Goal: Communication & Community: Answer question/provide support

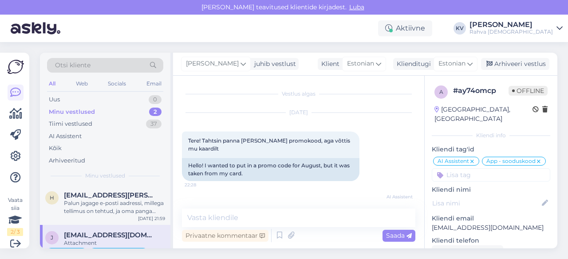
scroll to position [13, 0]
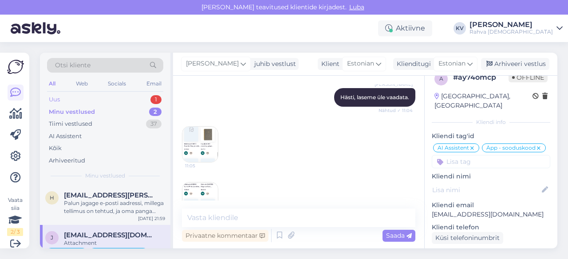
click at [83, 101] on div "Uus 1" at bounding box center [105, 100] width 116 height 12
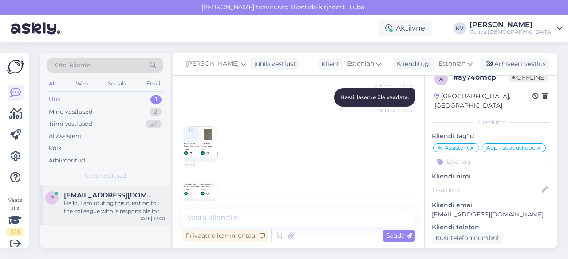
drag, startPoint x: 91, startPoint y: 210, endPoint x: 98, endPoint y: 211, distance: 7.2
click at [91, 210] on div "Hello, I am routing this question to the colleague who is responsible for this …" at bounding box center [114, 208] width 101 height 16
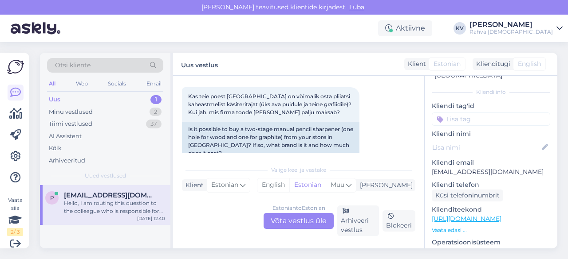
scroll to position [58, 0]
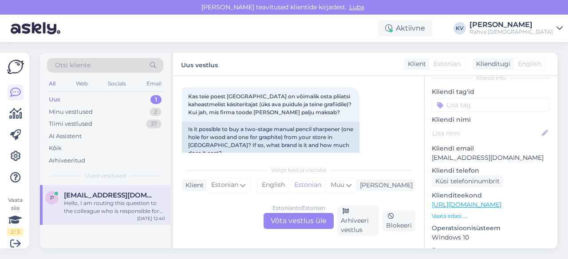
click at [497, 201] on link "[URL][DOMAIN_NAME]" at bounding box center [466, 205] width 70 height 8
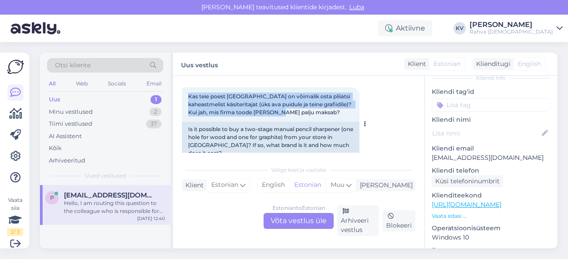
drag, startPoint x: 189, startPoint y: 94, endPoint x: 293, endPoint y: 110, distance: 104.6
click at [293, 110] on div "Kas teie poest [GEOGRAPHIC_DATA] on võimalik osta pliiatsi kaheastmelist käsite…" at bounding box center [270, 104] width 177 height 35
copy span "Kas teie poest [GEOGRAPHIC_DATA] on võimalik osta pliiatsi kaheastmelist käsite…"
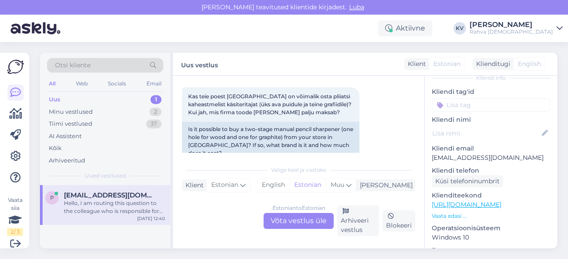
click at [315, 219] on div "Estonian to Estonian Võta vestlus üle" at bounding box center [298, 221] width 70 height 16
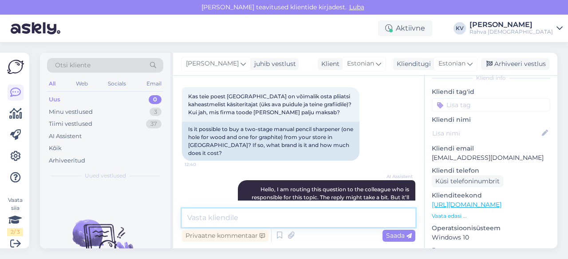
click at [315, 219] on textarea at bounding box center [298, 218] width 233 height 19
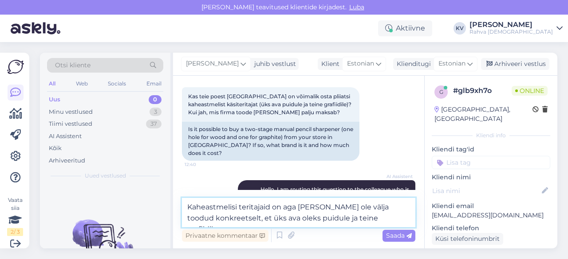
scroll to position [89, 0]
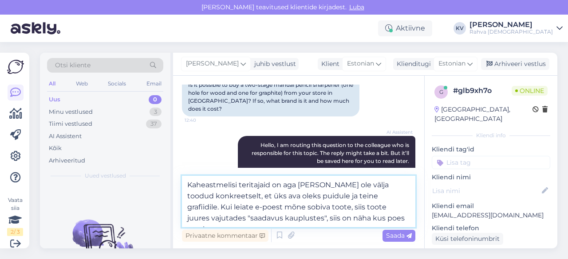
type textarea "Kaheastmelisi teritajaid on aga [PERSON_NAME] ole välja toodud konkreetselt, et…"
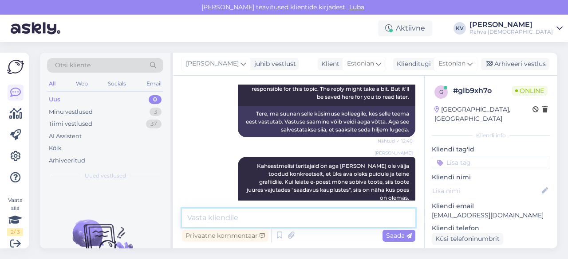
scroll to position [199, 0]
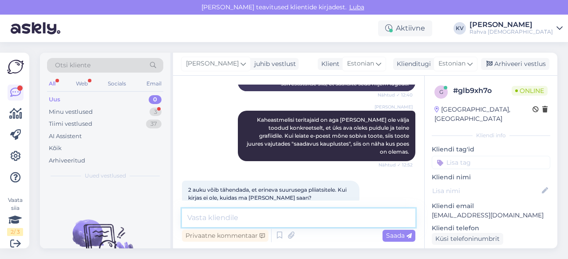
click at [275, 219] on textarea at bounding box center [298, 218] width 233 height 19
type textarea "Kahjuks"
click at [261, 211] on textarea at bounding box center [298, 218] width 233 height 19
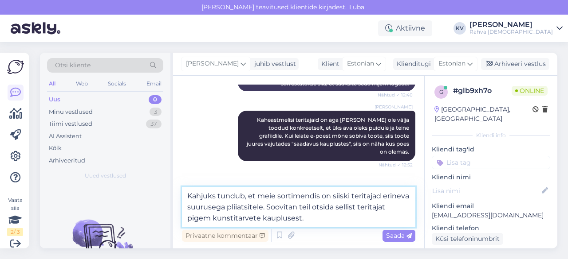
type textarea "Kahjuks tundub, et meie sortimendis on siiski teritajad erineva suurusega pliia…"
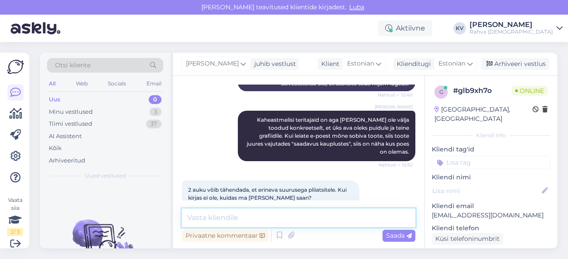
scroll to position [253, 0]
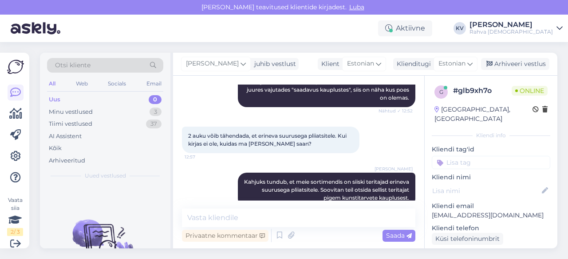
click at [482, 156] on input at bounding box center [490, 162] width 118 height 13
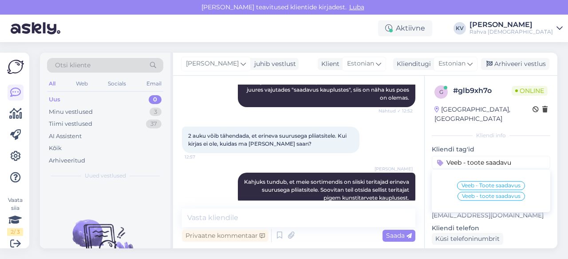
type input "Veeb - toote saadavus"
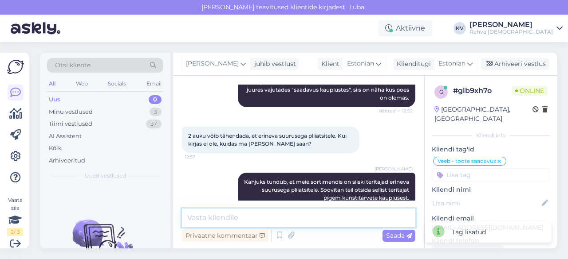
click at [214, 215] on textarea at bounding box center [298, 218] width 233 height 19
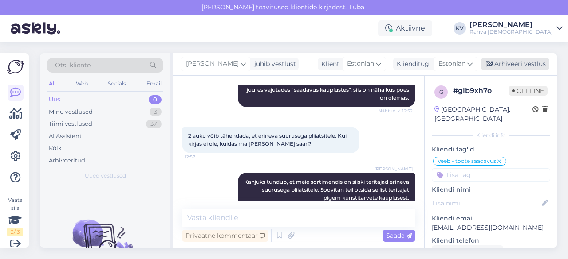
click at [512, 66] on div "Arhiveeri vestlus" at bounding box center [515, 64] width 68 height 12
